Goal: Task Accomplishment & Management: Use online tool/utility

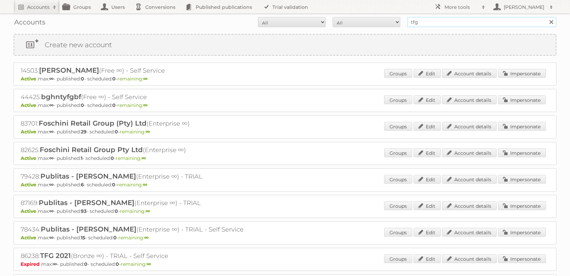
click at [451, 22] on input "tfg" at bounding box center [481, 22] width 149 height 10
type input "kabla"
click at [545, 17] on input "Search" at bounding box center [550, 22] width 10 height 10
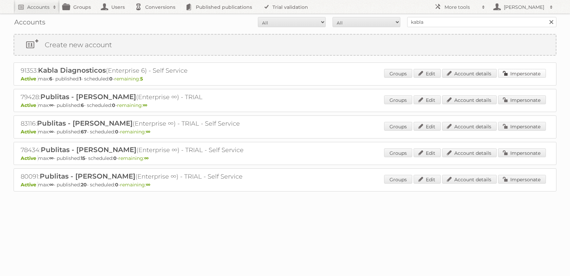
click at [512, 72] on link "Impersonate" at bounding box center [522, 73] width 48 height 9
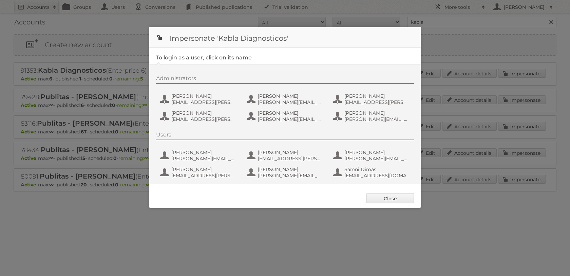
click at [283, 108] on div "Administrators [PERSON_NAME] [EMAIL_ADDRESS][PERSON_NAME][DOMAIN_NAME] [PERSON_…" at bounding box center [288, 99] width 264 height 49
click at [283, 104] on span "[PERSON_NAME][EMAIL_ADDRESS][PERSON_NAME][DOMAIN_NAME]" at bounding box center [291, 102] width 66 height 6
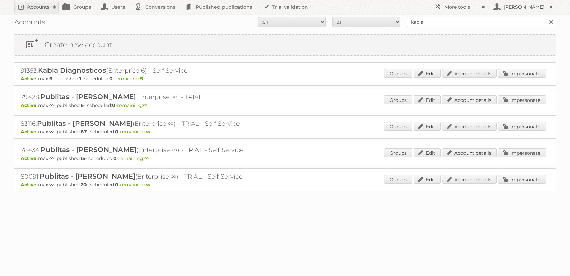
click at [436, 16] on div "Accounts All Active Expired Pending All Paid Trials Self service kabla Search" at bounding box center [285, 22] width 542 height 17
click at [435, 21] on input "kabla" at bounding box center [481, 22] width 149 height 10
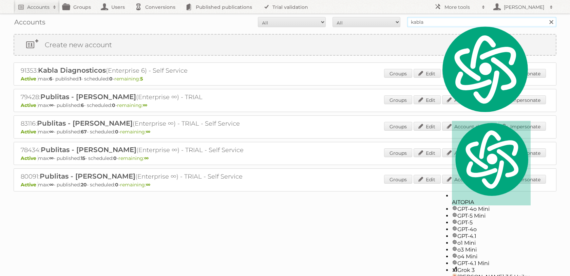
click at [435, 21] on input "kabla" at bounding box center [481, 22] width 149 height 10
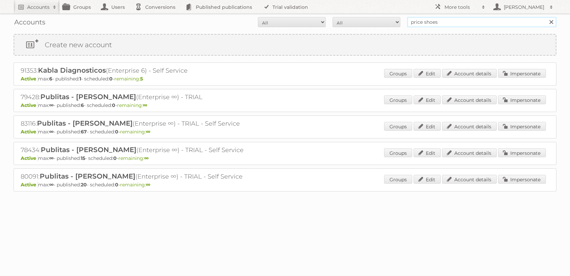
type input "price shoes"
click at [545, 17] on input "Search" at bounding box center [550, 22] width 10 height 10
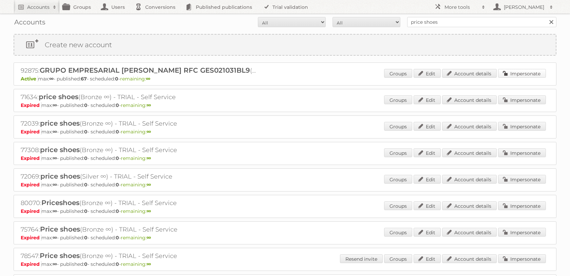
click at [519, 77] on link "Impersonate" at bounding box center [522, 73] width 48 height 9
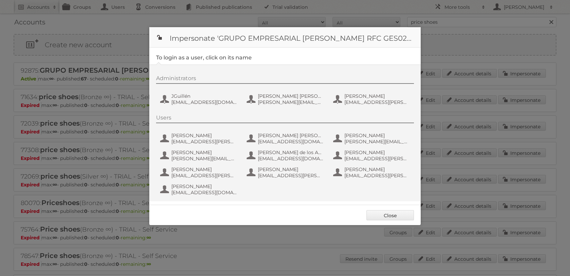
click at [275, 92] on div "Administrators JGuillén [EMAIL_ADDRESS][DOMAIN_NAME] [PERSON_NAME] [PERSON_NAME…" at bounding box center [288, 91] width 264 height 33
click at [281, 105] on span "[PERSON_NAME][EMAIL_ADDRESS][PERSON_NAME][DOMAIN_NAME]" at bounding box center [291, 102] width 66 height 6
